Goal: Information Seeking & Learning: Learn about a topic

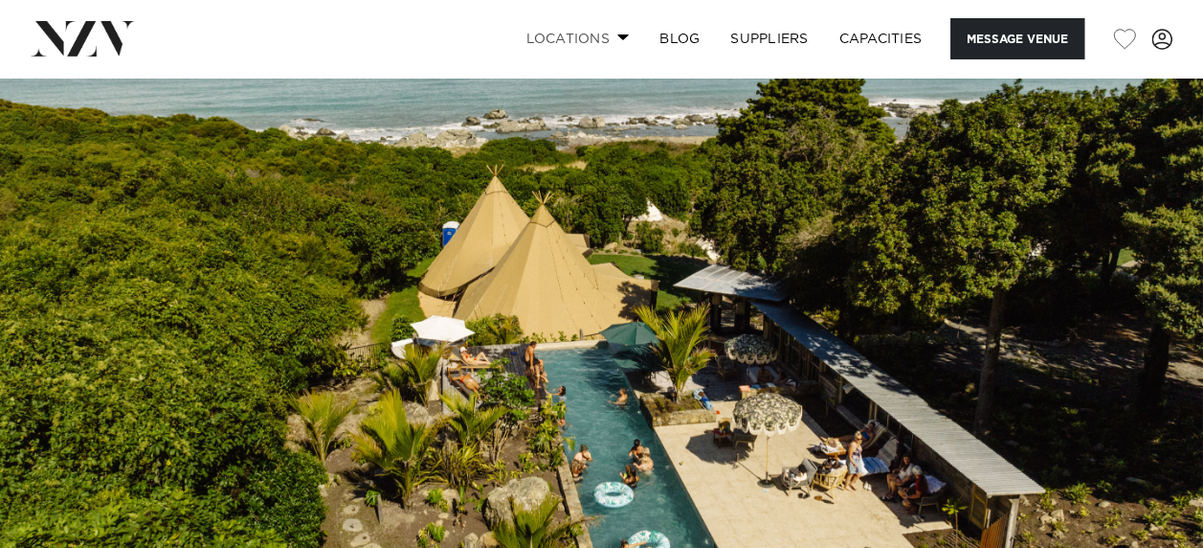
click at [594, 32] on link "Locations" at bounding box center [577, 38] width 134 height 41
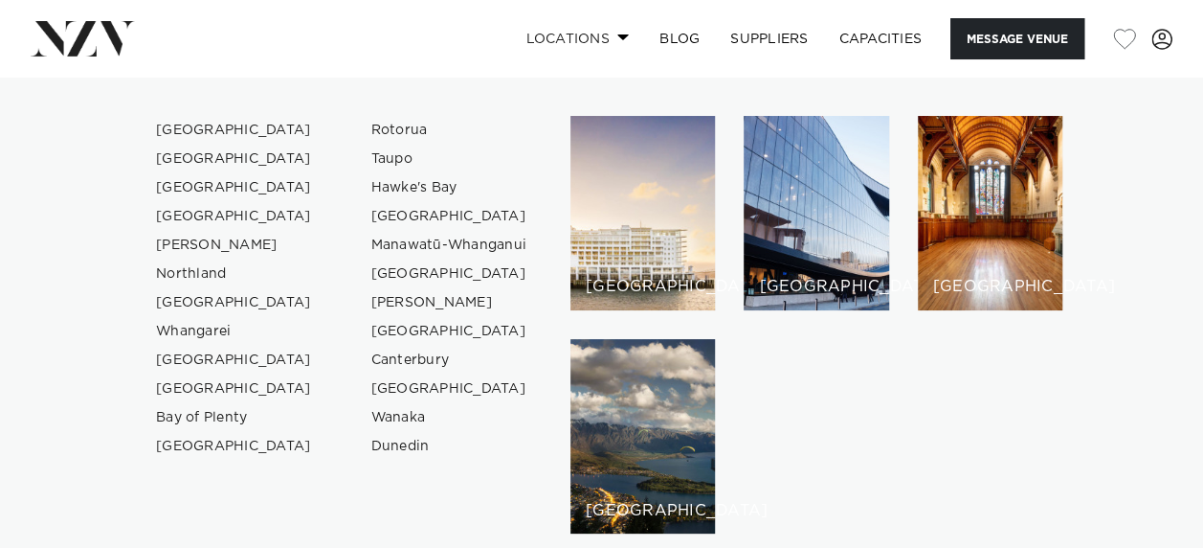
click at [593, 32] on link "Locations" at bounding box center [577, 38] width 134 height 41
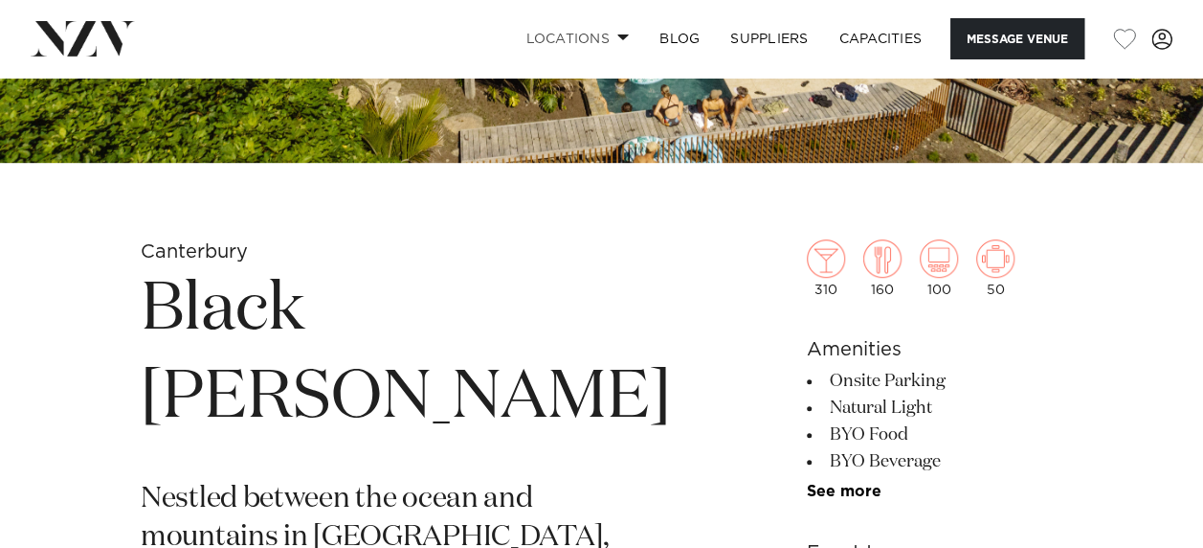
scroll to position [191, 0]
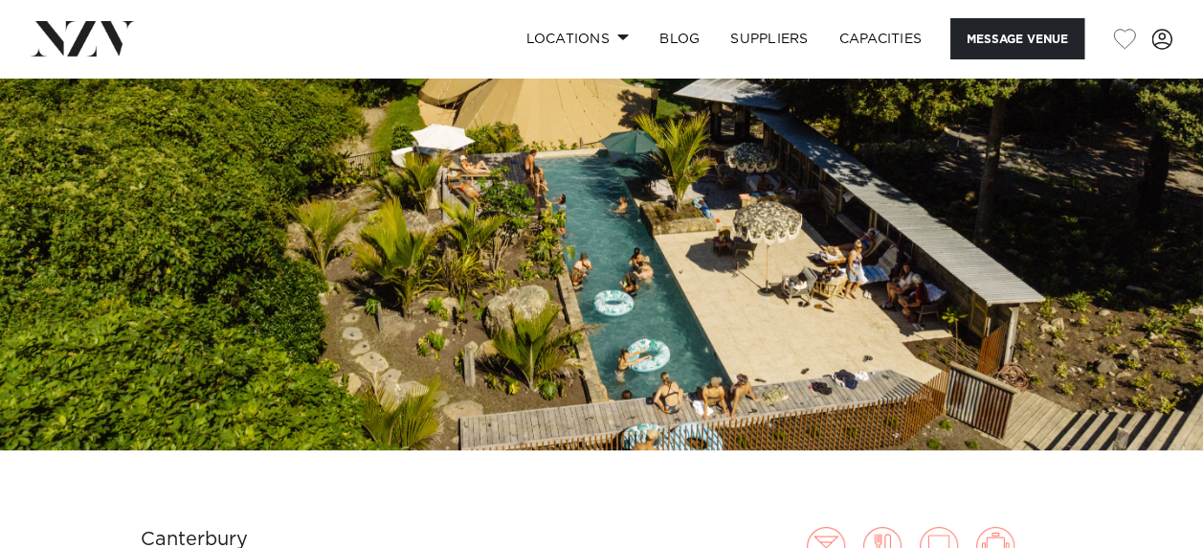
click at [1061, 293] on img at bounding box center [601, 168] width 1203 height 564
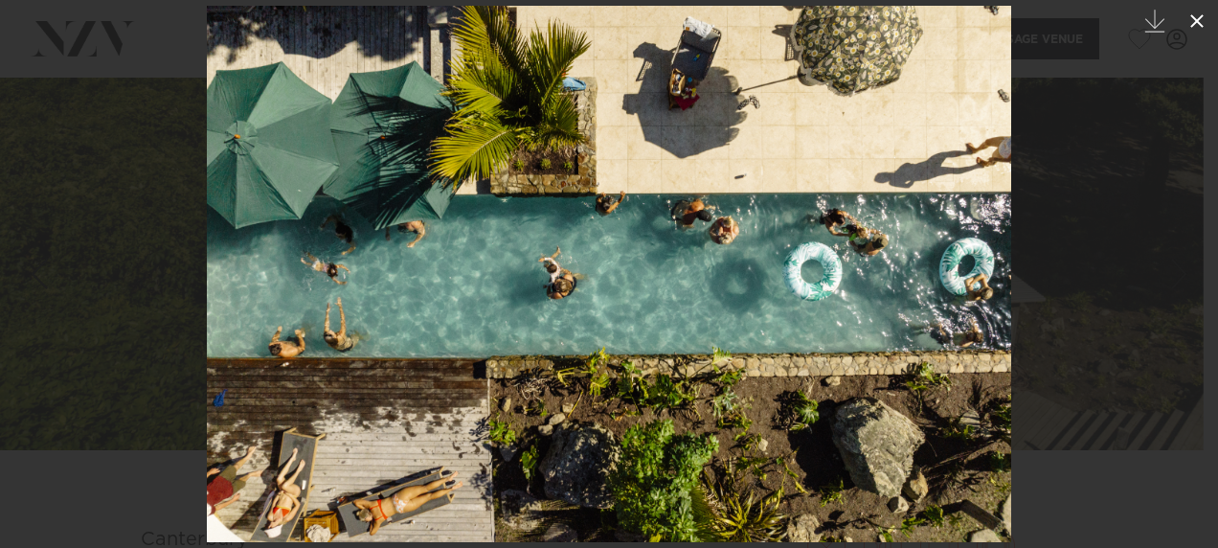
click at [1185, 21] on icon at bounding box center [1196, 21] width 23 height 23
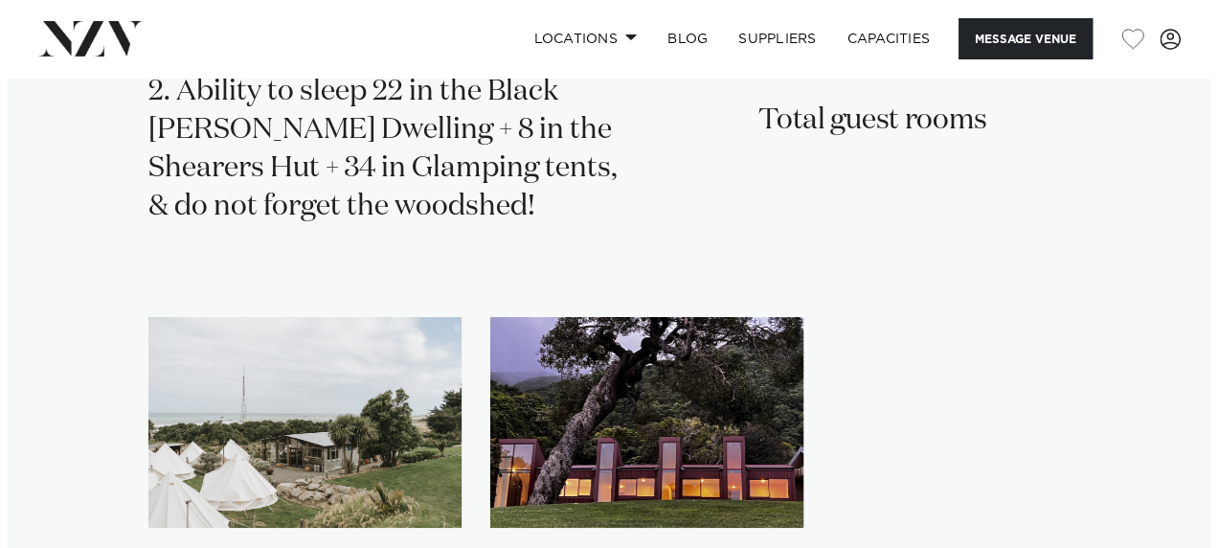
scroll to position [3159, 0]
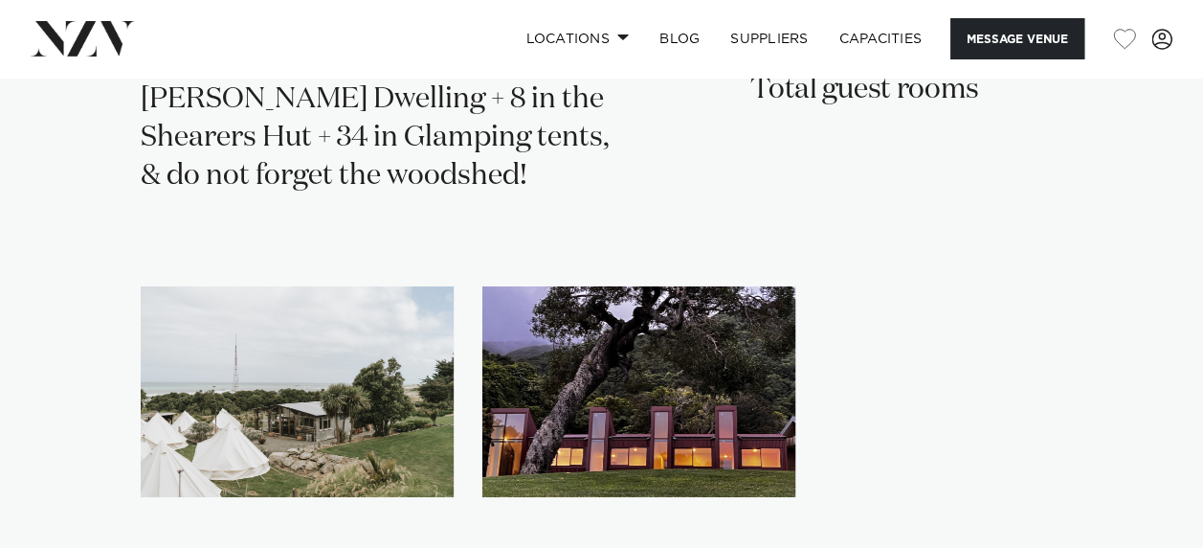
click at [655, 326] on img "2 / 2" at bounding box center [638, 392] width 313 height 212
